Goal: Use online tool/utility: Utilize a website feature to perform a specific function

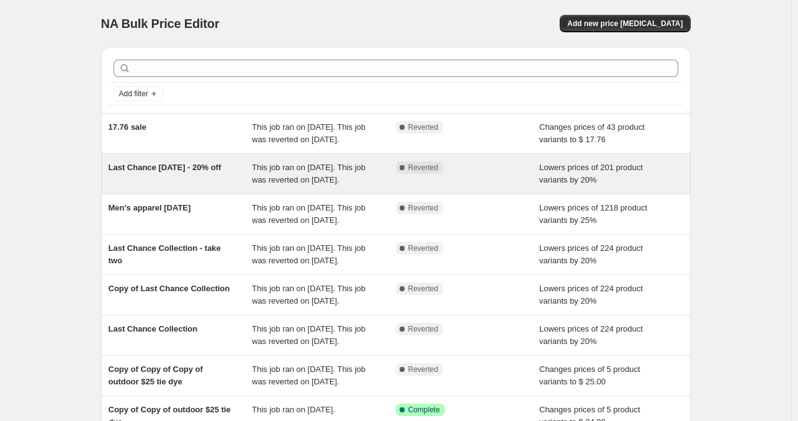
click at [251, 184] on div "Last Chance July 2 - 20% off" at bounding box center [181, 173] width 144 height 25
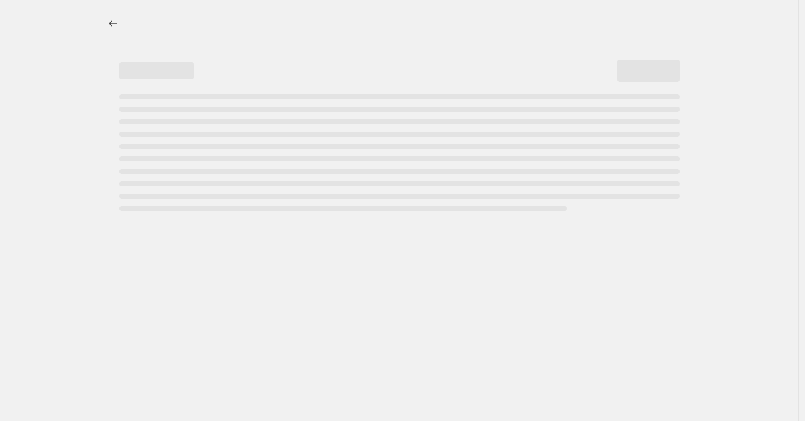
select select "percentage"
select select "collection"
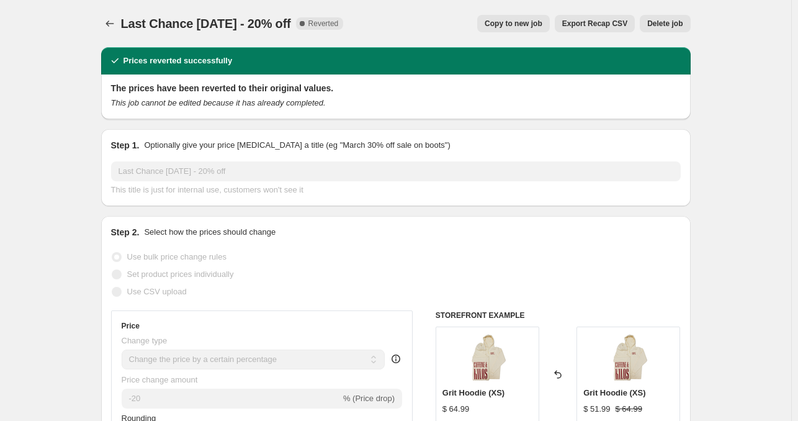
click at [527, 25] on span "Copy to new job" at bounding box center [514, 24] width 58 height 10
select select "percentage"
select select "collection"
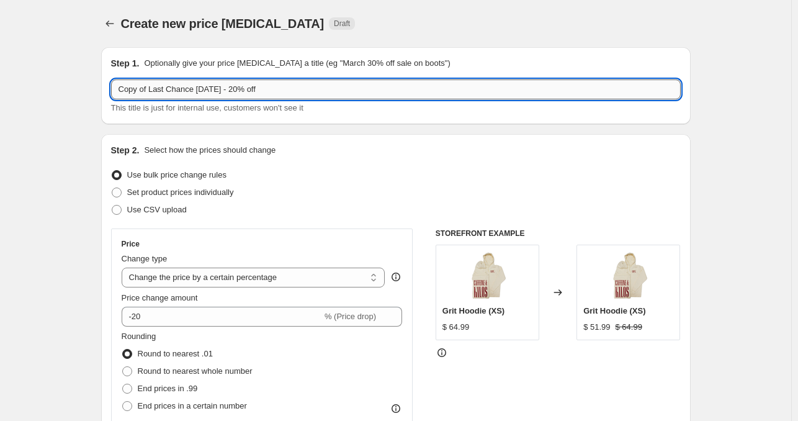
click at [191, 80] on input "Copy of Last Chance July 2 - 20% off" at bounding box center [396, 89] width 570 height 20
drag, startPoint x: 149, startPoint y: 94, endPoint x: 112, endPoint y: 39, distance: 66.1
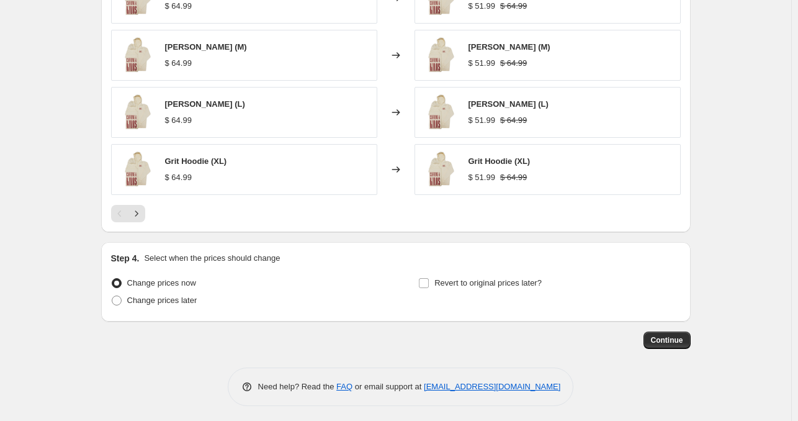
scroll to position [958, 0]
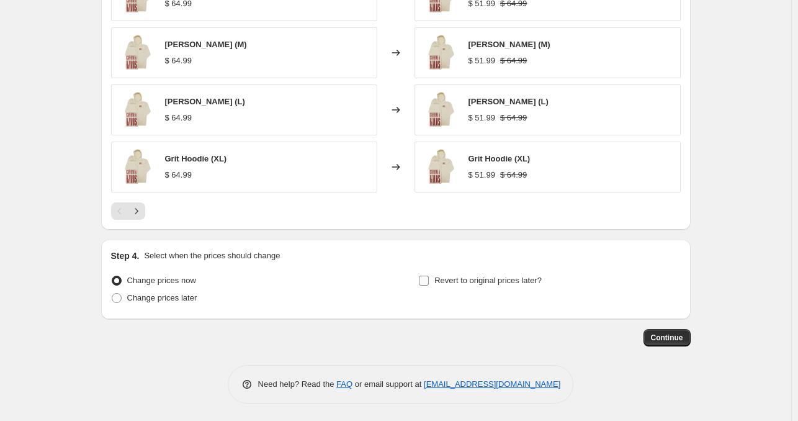
type input "Last Chance Aug 14 - 20% off"
click at [433, 282] on label "Revert to original prices later?" at bounding box center [480, 280] width 124 height 17
click at [429, 282] on input "Revert to original prices later?" at bounding box center [424, 281] width 10 height 10
checkbox input "true"
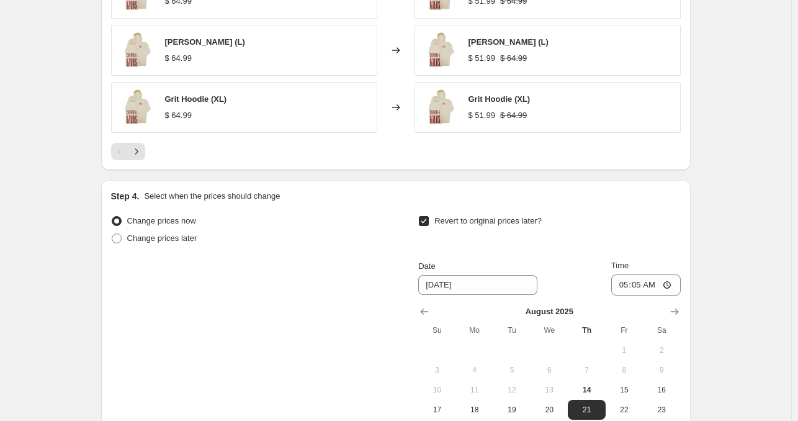
scroll to position [1083, 0]
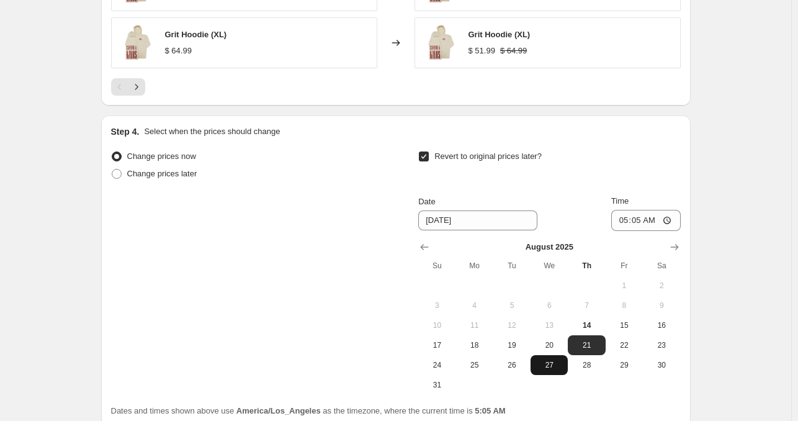
click at [541, 362] on span "27" at bounding box center [549, 365] width 27 height 10
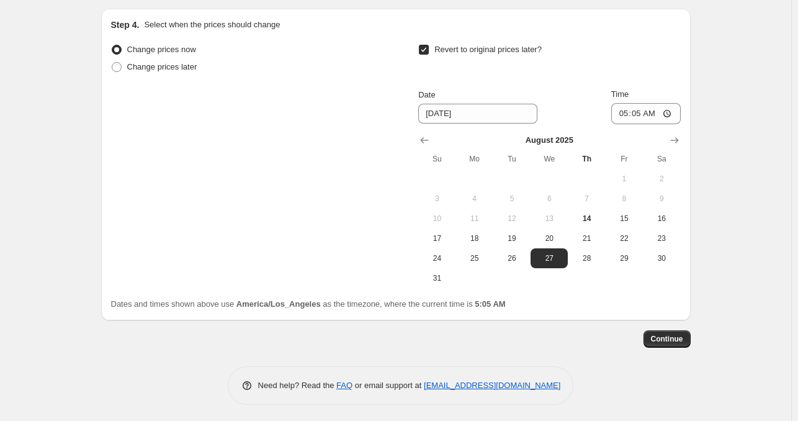
scroll to position [1190, 0]
click at [540, 233] on span "20" at bounding box center [549, 238] width 27 height 10
type input "8/20/2025"
click at [672, 341] on span "Continue" at bounding box center [667, 338] width 32 height 10
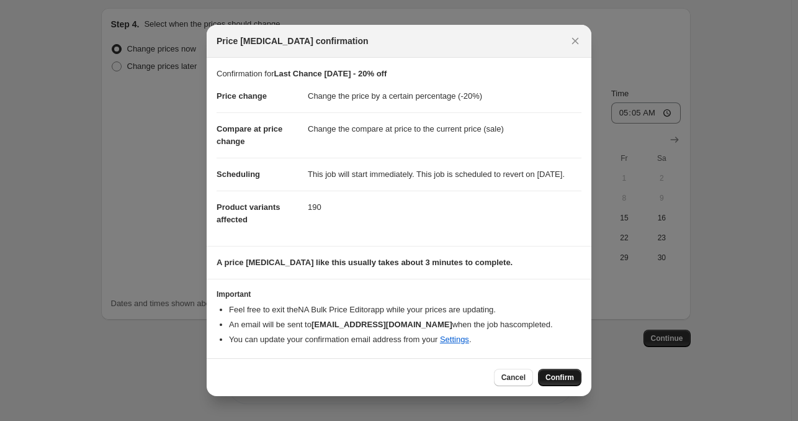
click at [559, 382] on span "Confirm" at bounding box center [560, 377] width 29 height 10
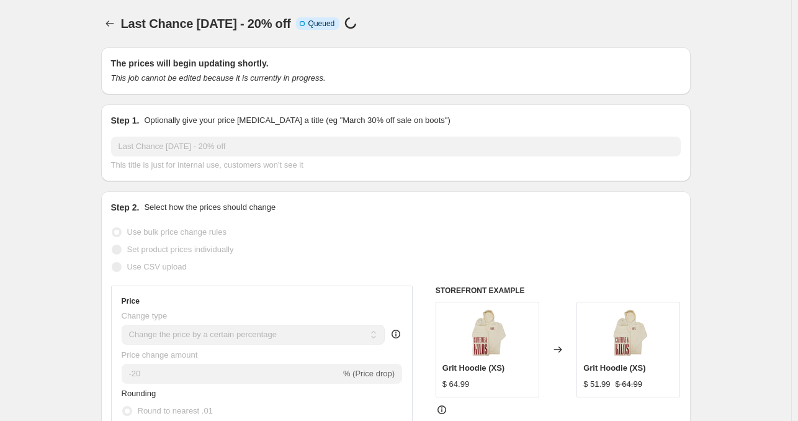
scroll to position [1190, 0]
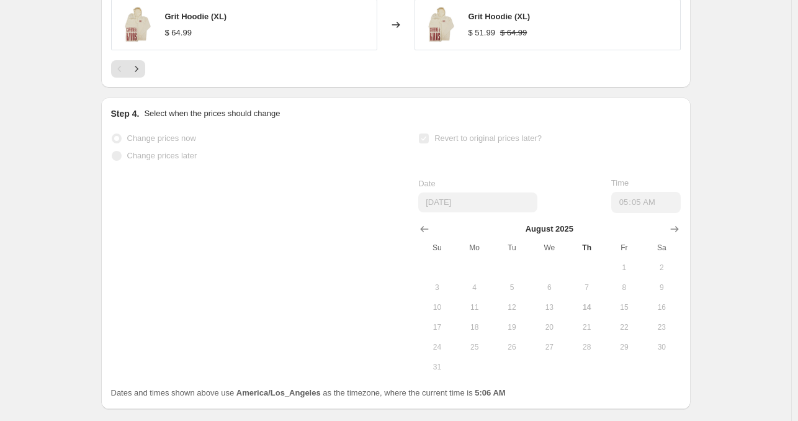
select select "percentage"
select select "collection"
